Goal: Task Accomplishment & Management: Use online tool/utility

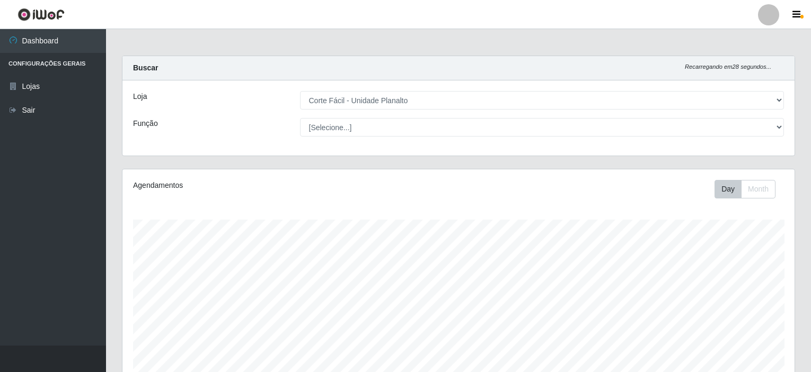
select select "202"
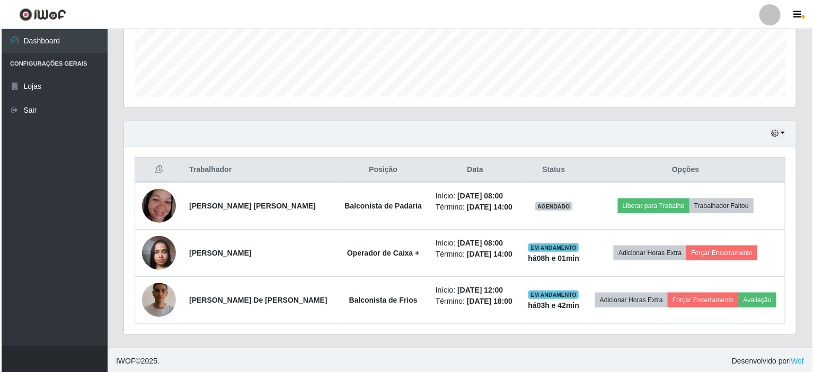
scroll to position [220, 672]
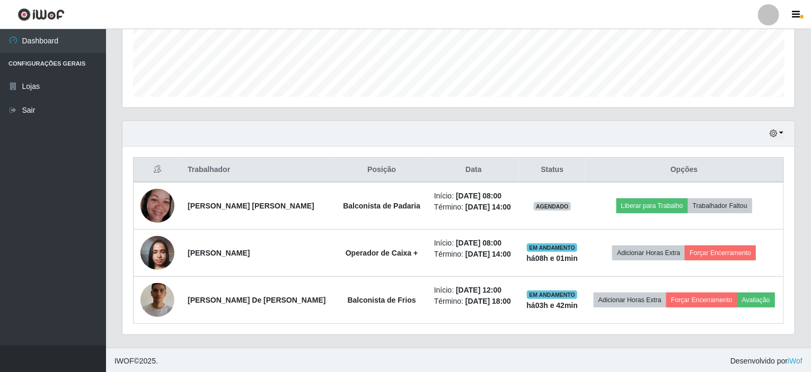
click at [174, 132] on div "Hoje 1 dia 3 dias 1 Semana Não encerrados" at bounding box center [458, 133] width 672 height 25
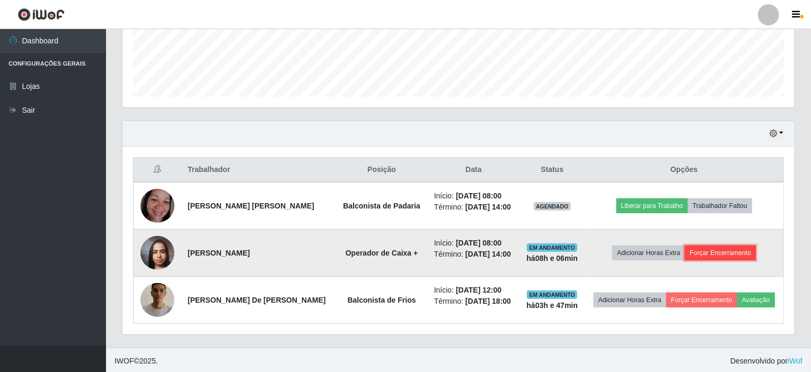
click at [701, 254] on button "Forçar Encerramento" at bounding box center [720, 253] width 71 height 15
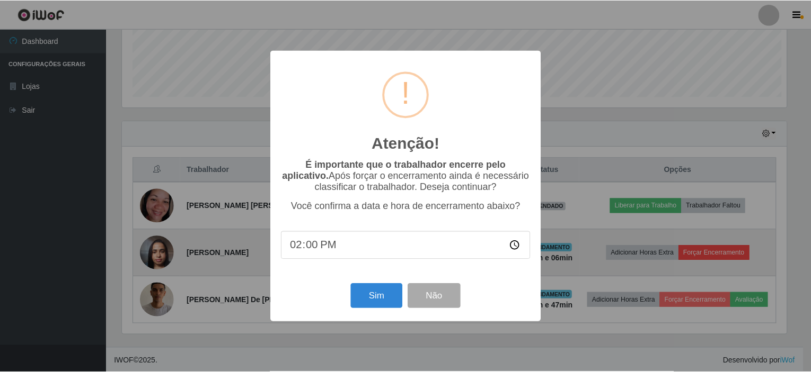
scroll to position [220, 668]
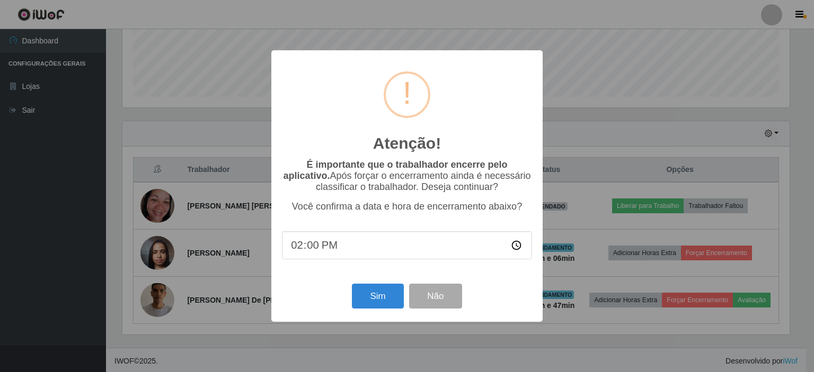
click at [297, 250] on input "14:00" at bounding box center [407, 246] width 250 height 28
click at [312, 247] on input "14:00" at bounding box center [407, 246] width 250 height 28
type input "14:10"
click at [375, 298] on button "Sim" at bounding box center [377, 296] width 51 height 25
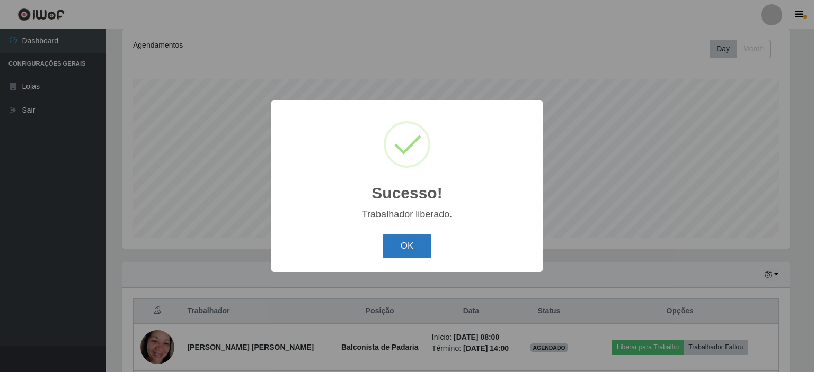
click at [413, 244] on button "OK" at bounding box center [407, 246] width 49 height 25
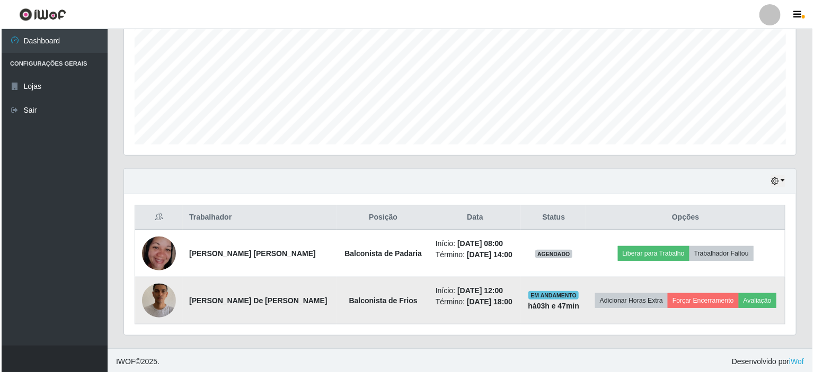
scroll to position [235, 0]
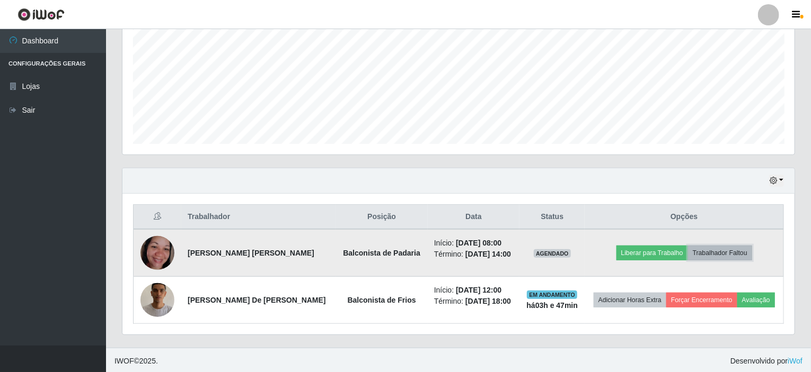
click at [739, 247] on button "Trabalhador Faltou" at bounding box center [720, 253] width 64 height 15
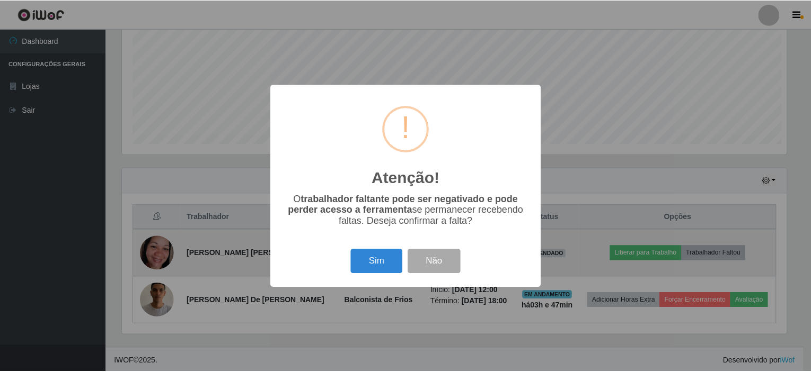
scroll to position [220, 668]
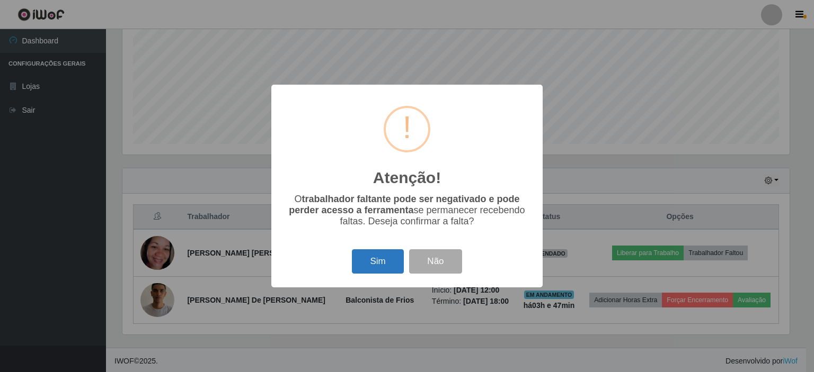
click at [379, 264] on button "Sim" at bounding box center [377, 262] width 51 height 25
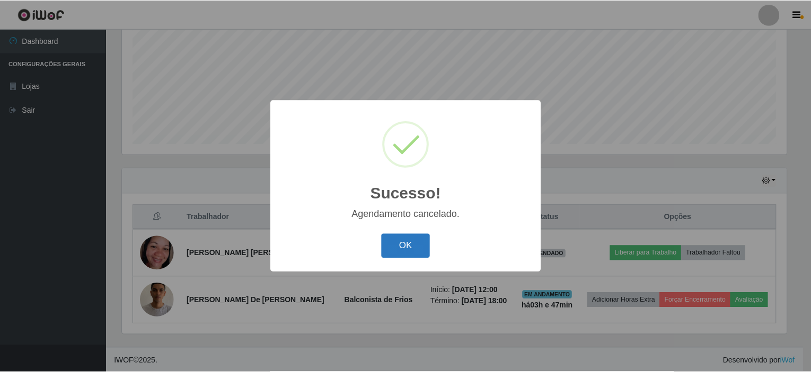
scroll to position [188, 0]
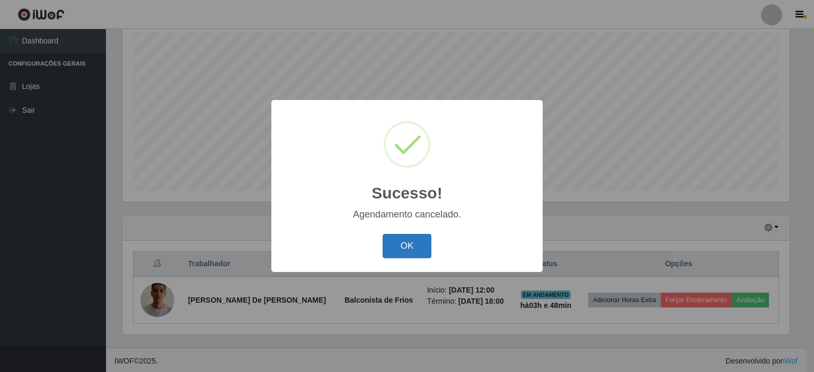
click at [403, 254] on button "OK" at bounding box center [407, 246] width 49 height 25
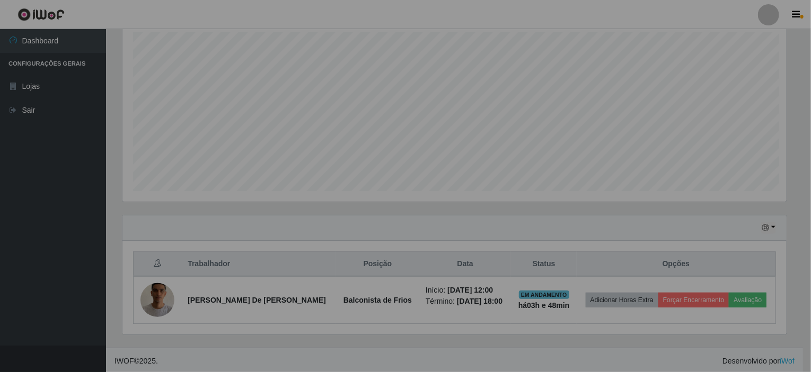
scroll to position [220, 672]
